Goal: Task Accomplishment & Management: Complete application form

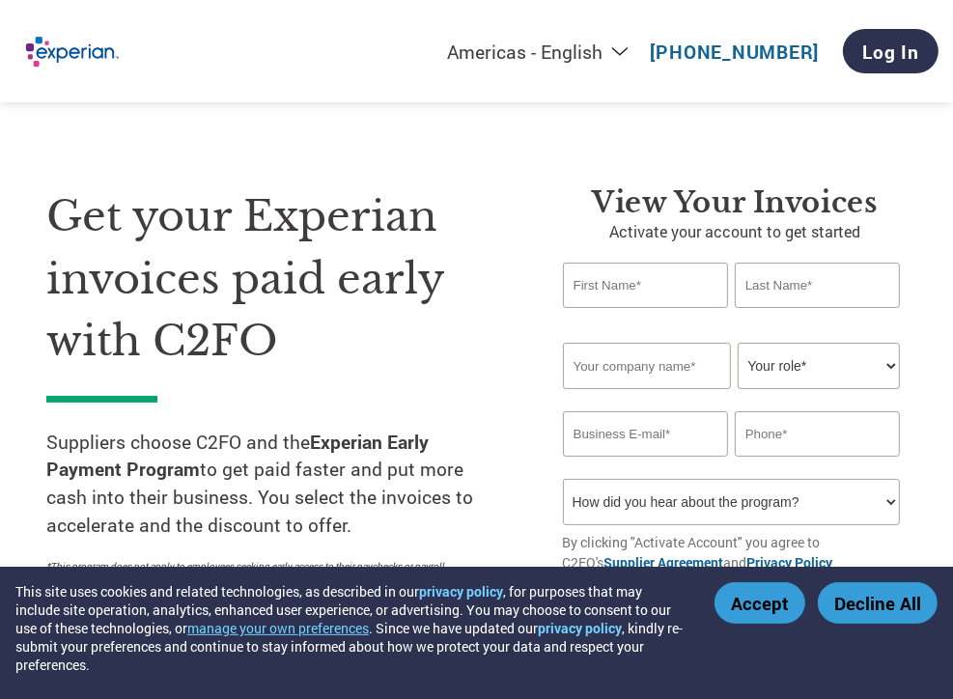
type input "[PERSON_NAME]"
type input "Primbetov"
type input "Global Business Alliance"
type input "[EMAIL_ADDRESS][DOMAIN_NAME]"
type input "5407463318"
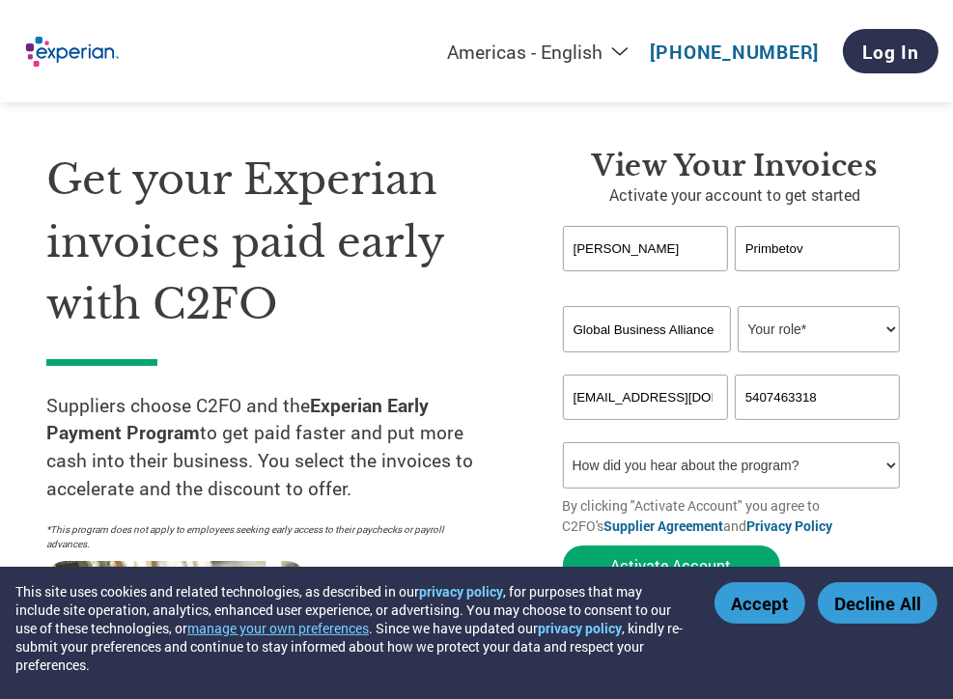
scroll to position [97, 0]
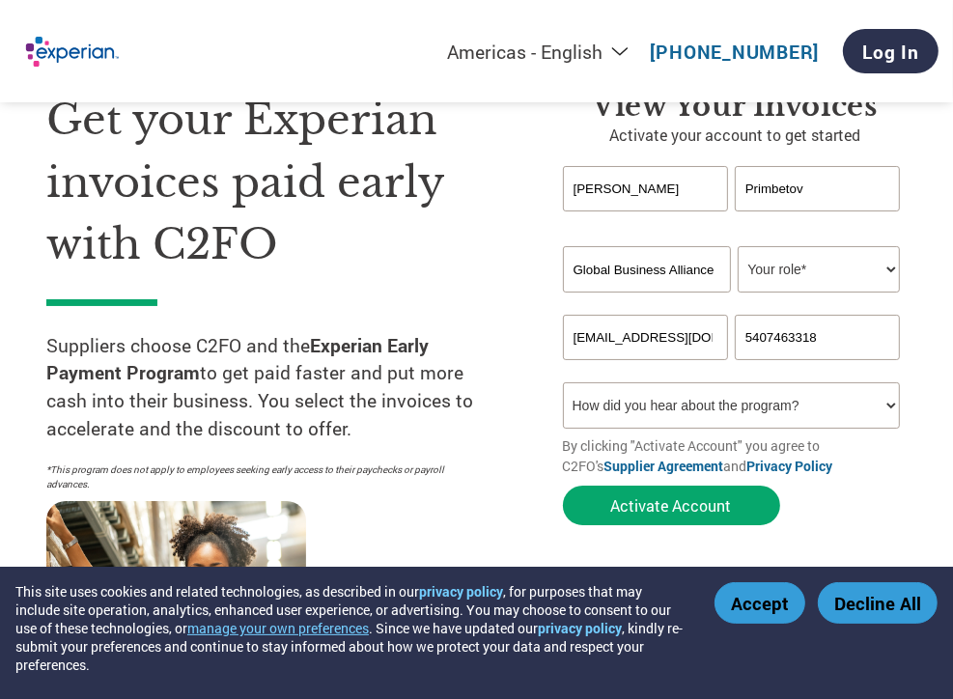
click at [694, 402] on select "How did you hear about the program? Received a letter Email Social Media Online…" at bounding box center [731, 405] width 337 height 46
click at [563, 382] on select "How did you hear about the program? Received a letter Email Social Media Online…" at bounding box center [731, 405] width 337 height 46
click at [670, 424] on select "How did you hear about the program? Received a letter Email Social Media Online…" at bounding box center [731, 405] width 337 height 46
select select "Email"
click at [563, 382] on select "How did you hear about the program? Received a letter Email Social Media Online…" at bounding box center [731, 405] width 337 height 46
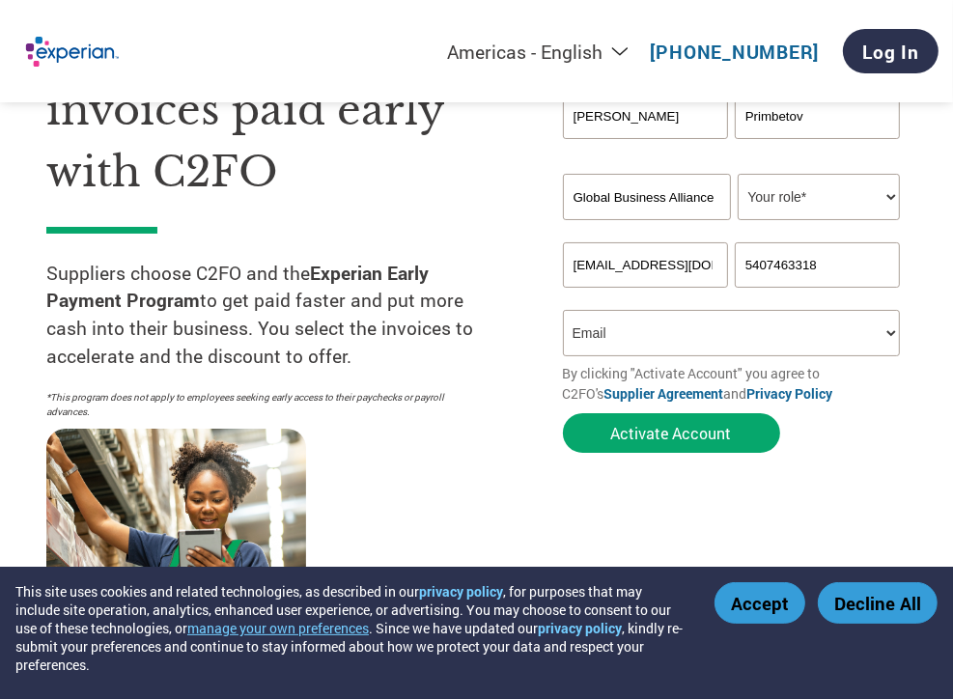
scroll to position [193, 0]
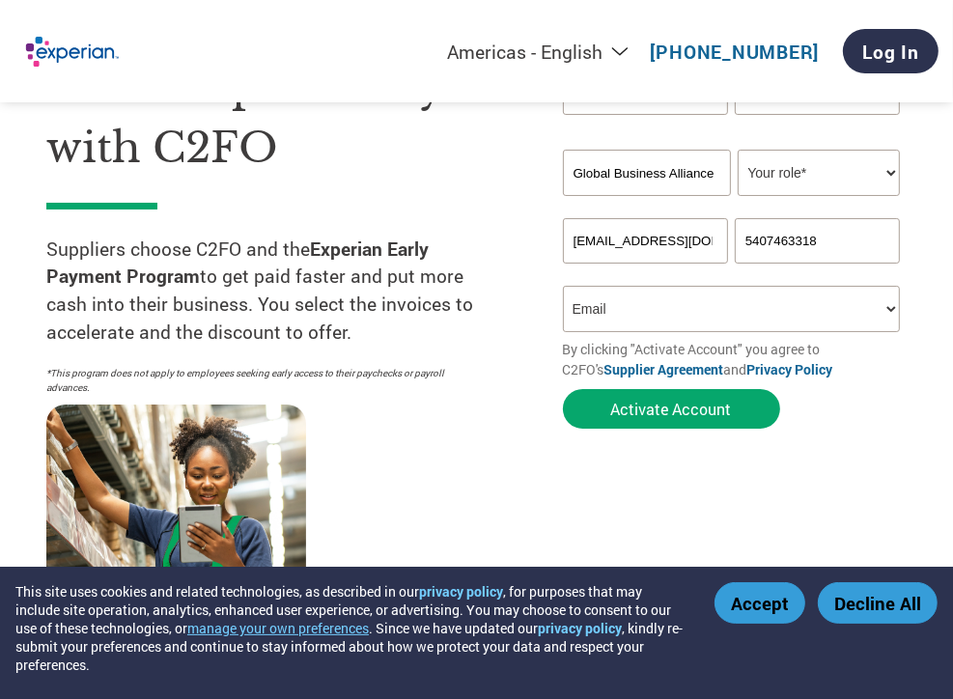
click at [782, 250] on input "5407463318" at bounding box center [817, 240] width 165 height 45
click at [821, 235] on input "text" at bounding box center [817, 240] width 165 height 45
type input "2029251562"
type input "[PERSON_NAME]"
type input "Samford"
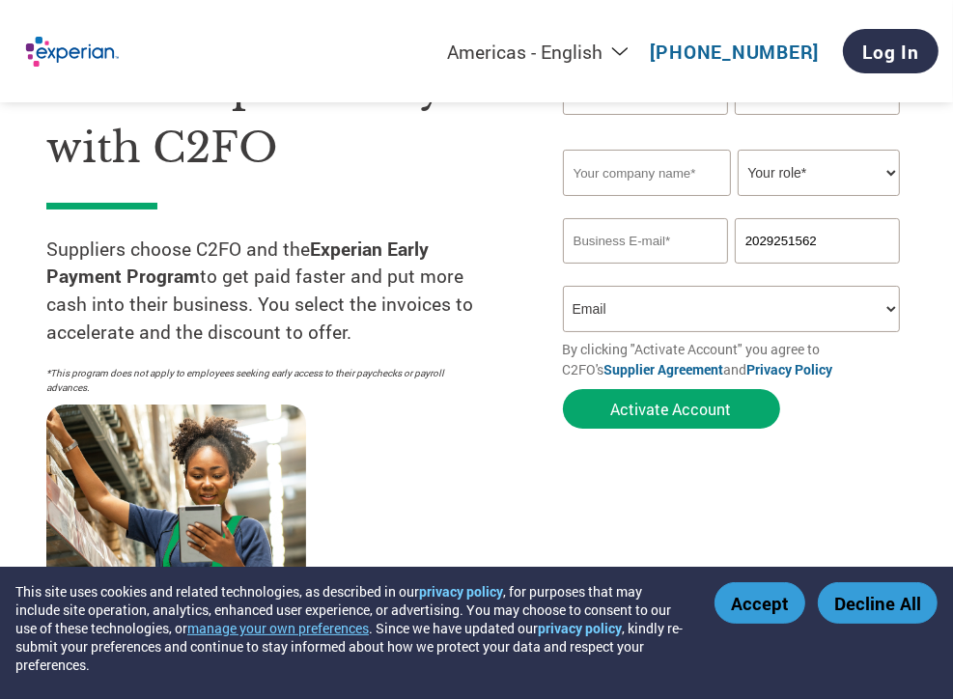
type input "[EMAIL_ADDRESS][DOMAIN_NAME]"
click at [649, 315] on select "How did you hear about the program? Received a letter Email Social Media Online…" at bounding box center [731, 309] width 337 height 46
click at [563, 286] on select "How did you hear about the program? Received a letter Email Social Media Online…" at bounding box center [731, 309] width 337 height 46
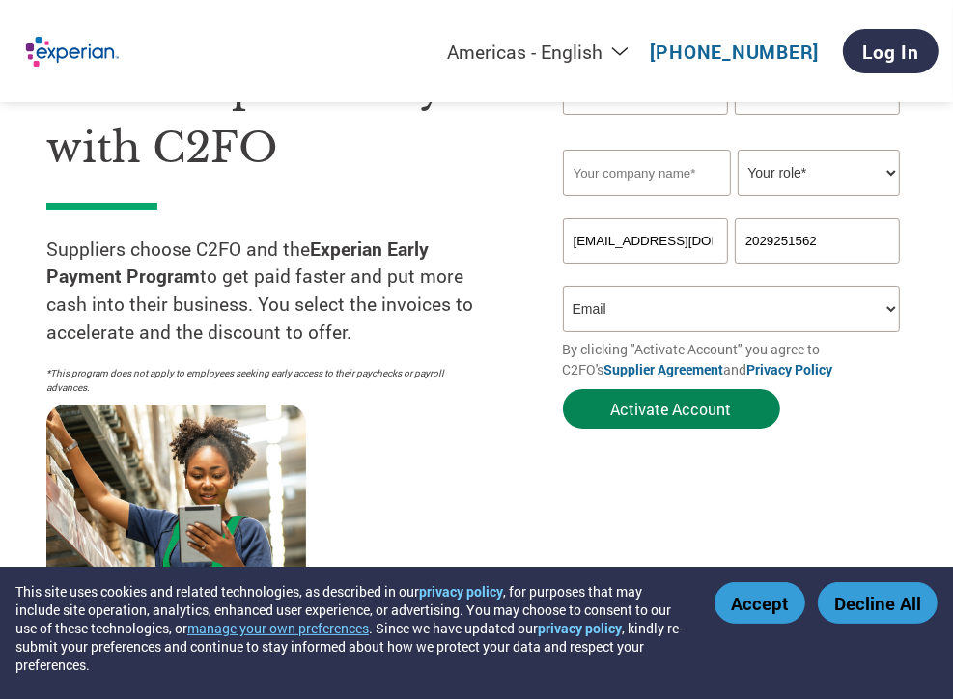
click at [643, 402] on button "Activate Account" at bounding box center [671, 409] width 217 height 40
click at [661, 171] on input "text" at bounding box center [647, 173] width 169 height 46
type input "Global Business Alliance"
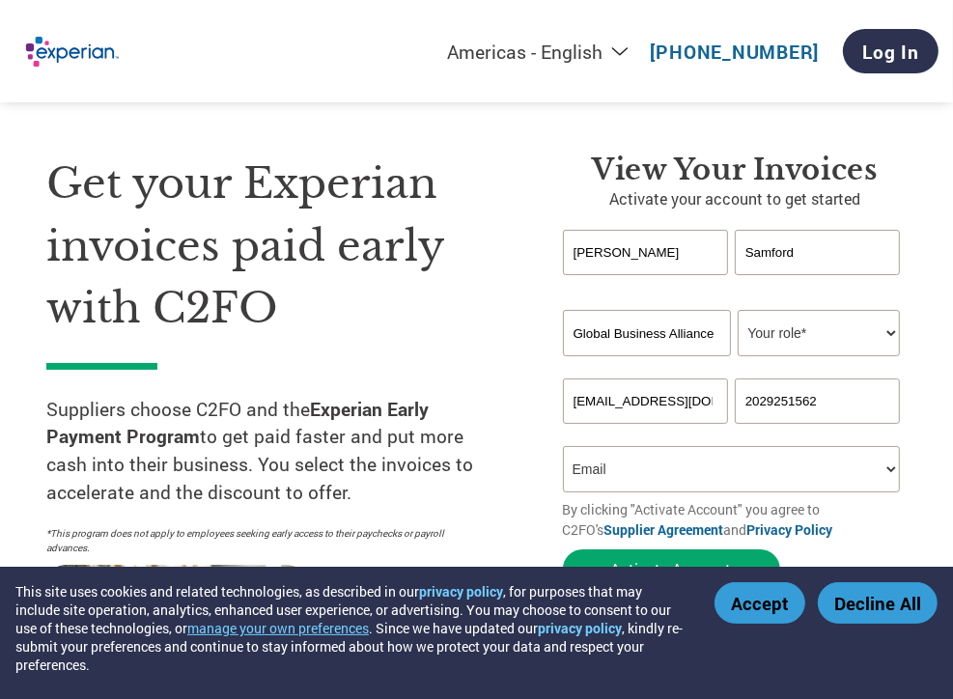
scroll to position [0, 0]
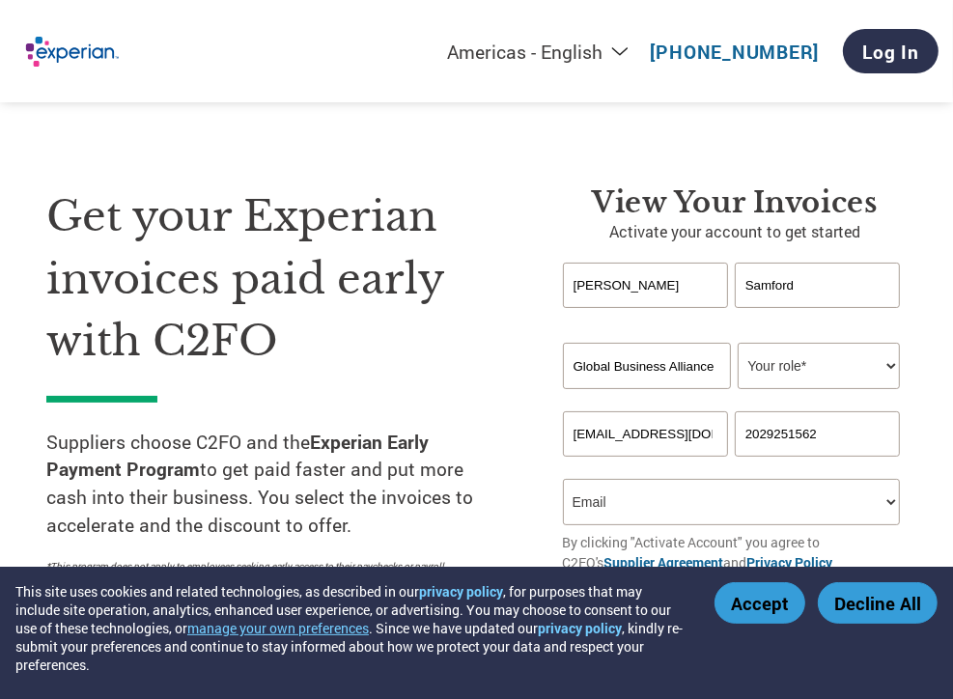
click at [798, 362] on select "Your role* CFO Controller Credit Manager Finance Director Treasurer CEO Preside…" at bounding box center [818, 366] width 161 height 46
select select "OTHER"
click at [738, 343] on select "Your role* CFO Controller Credit Manager Finance Director Treasurer CEO Preside…" at bounding box center [818, 366] width 161 height 46
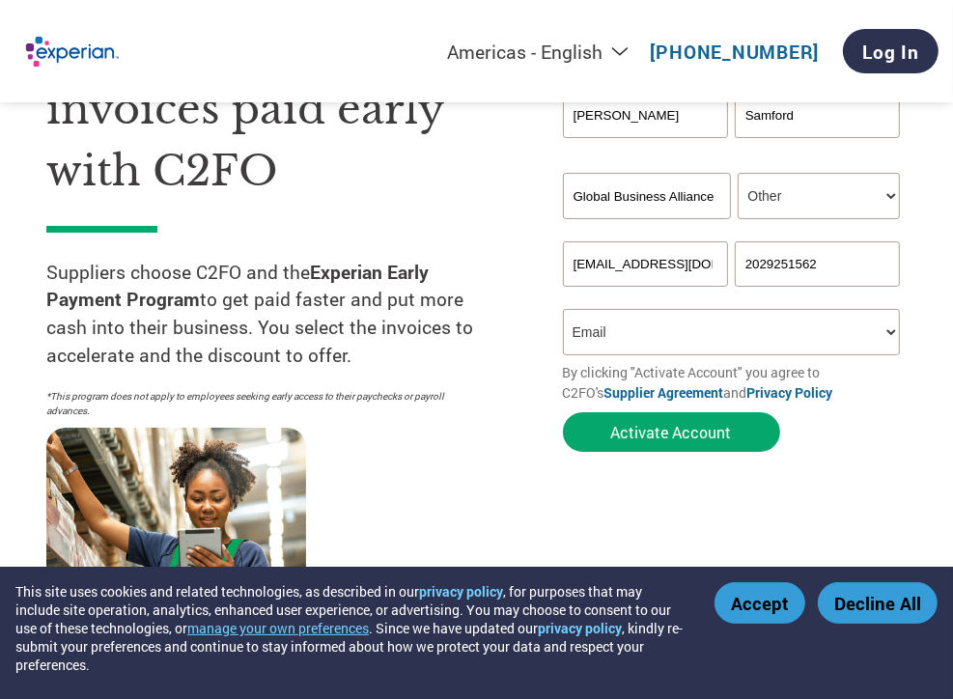
scroll to position [193, 0]
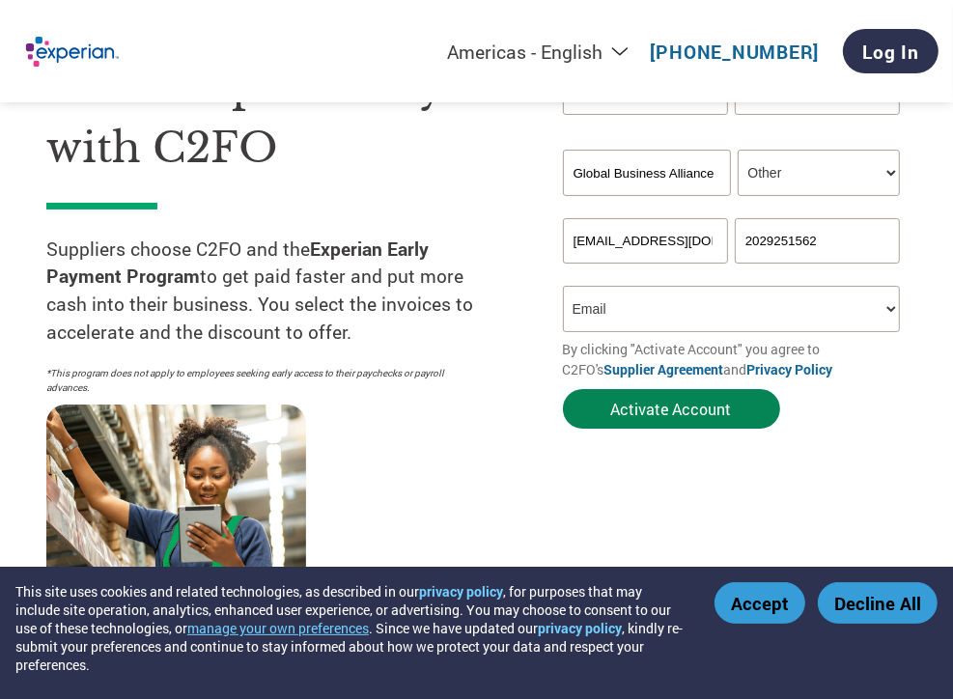
click at [667, 405] on button "Activate Account" at bounding box center [671, 409] width 217 height 40
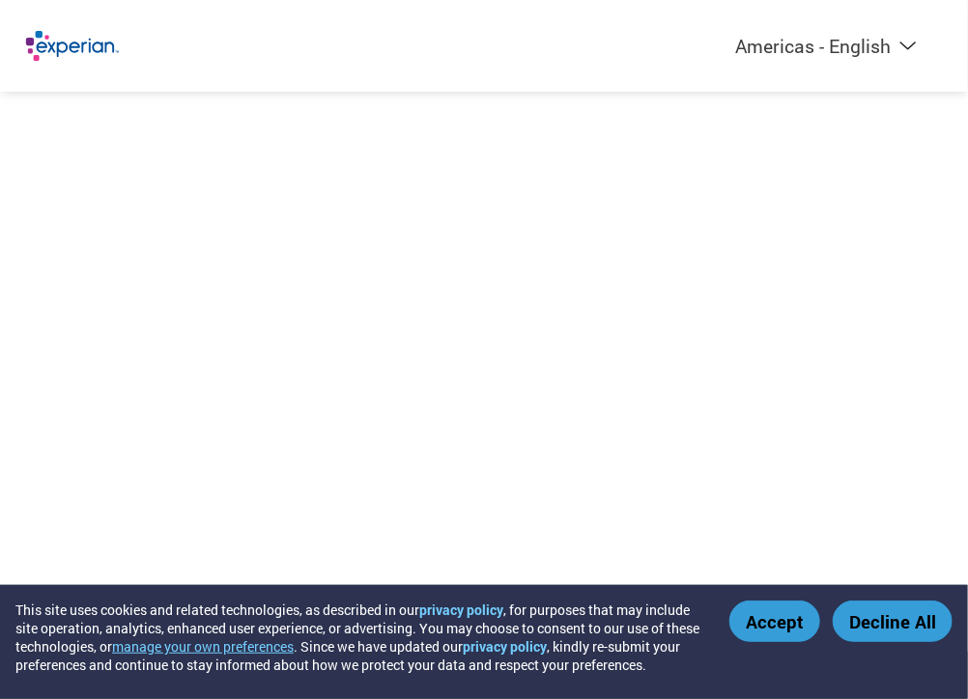
click at [780, 622] on button "Accept" at bounding box center [774, 622] width 91 height 42
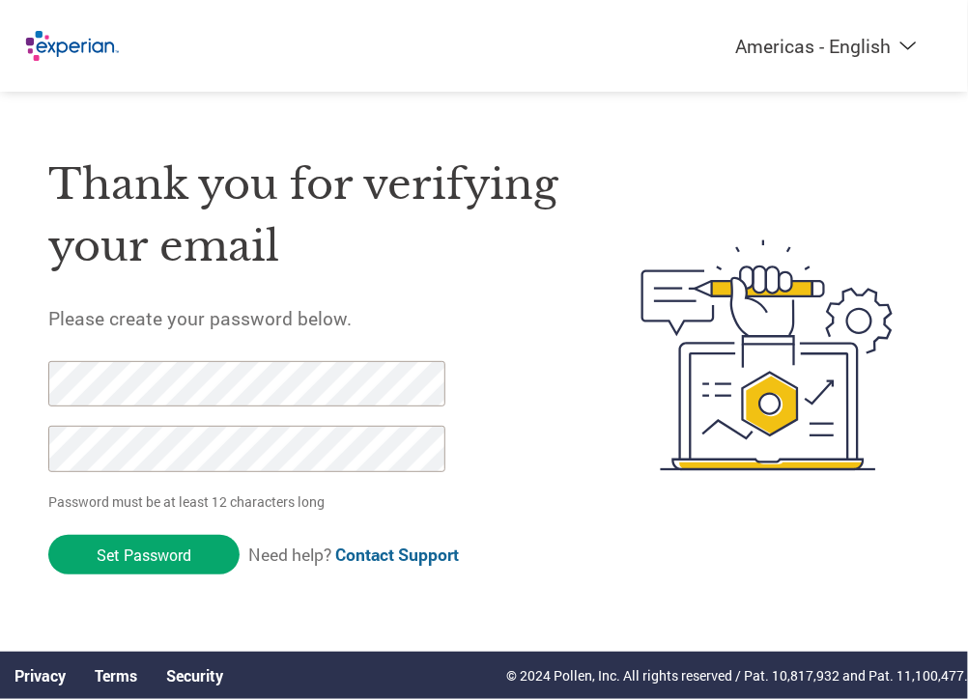
click at [176, 552] on input "Set Password" at bounding box center [143, 555] width 191 height 40
